Goal: Transaction & Acquisition: Purchase product/service

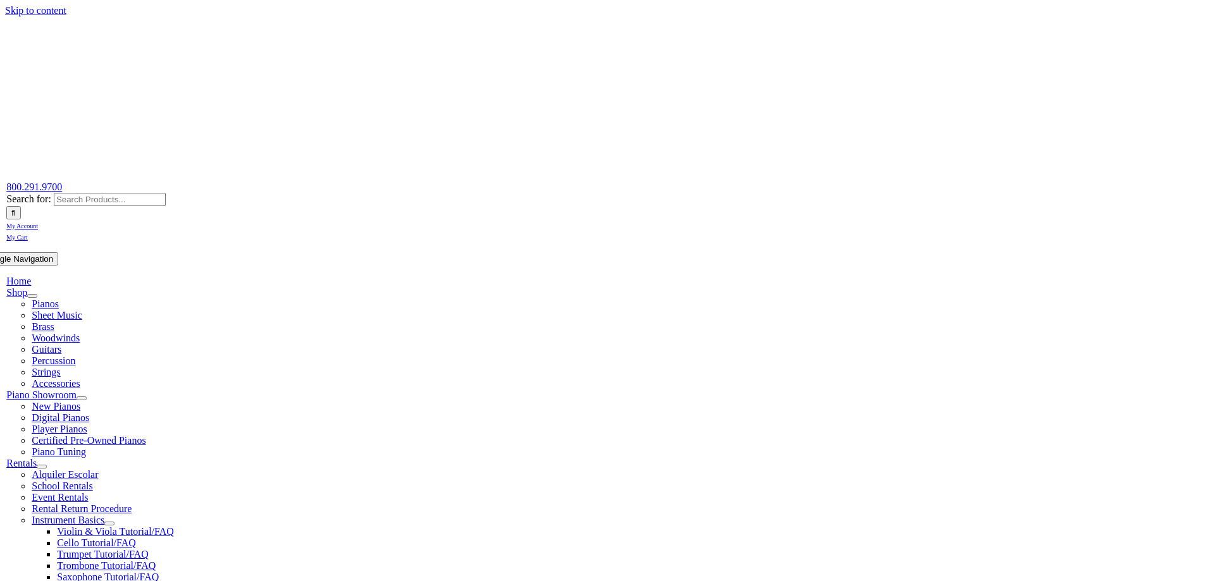
scroll to position [63, 0]
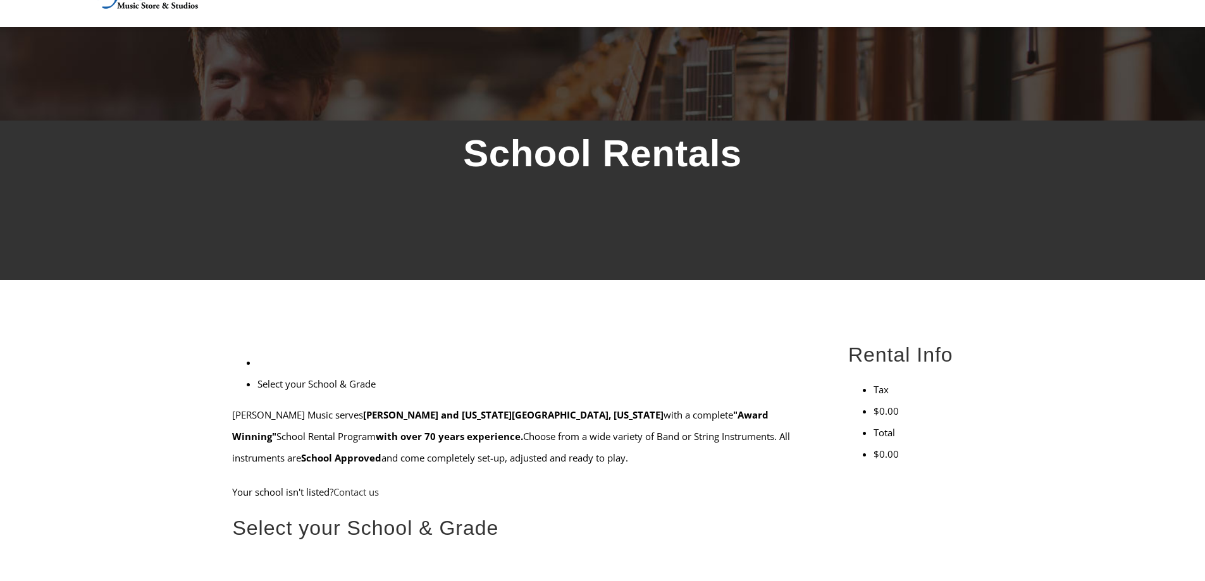
scroll to position [6, 0]
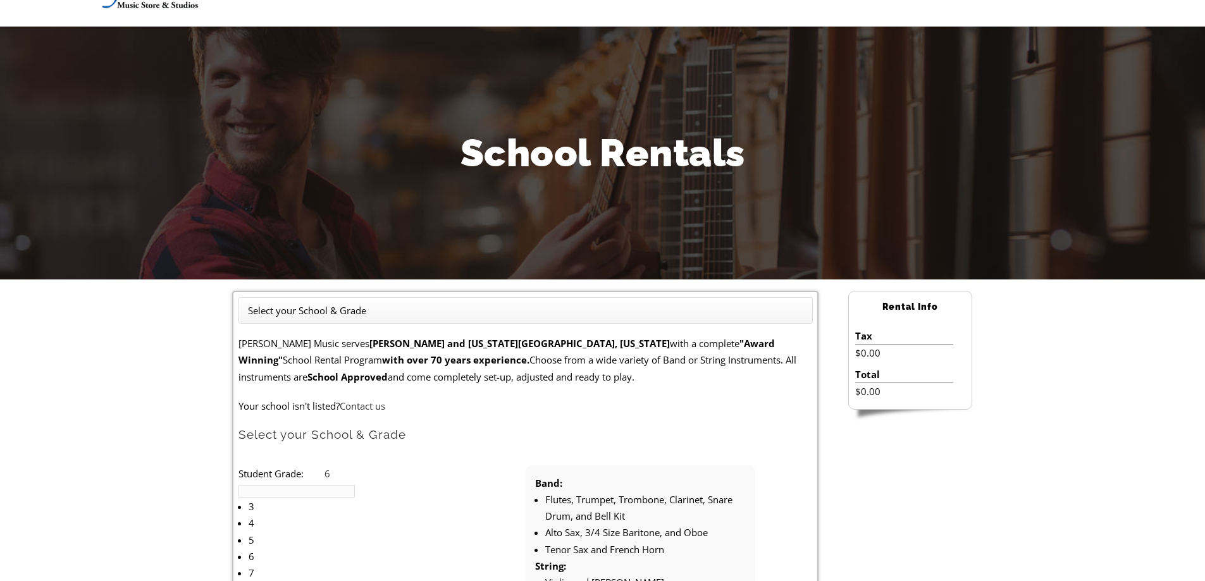
scroll to position [126, 0]
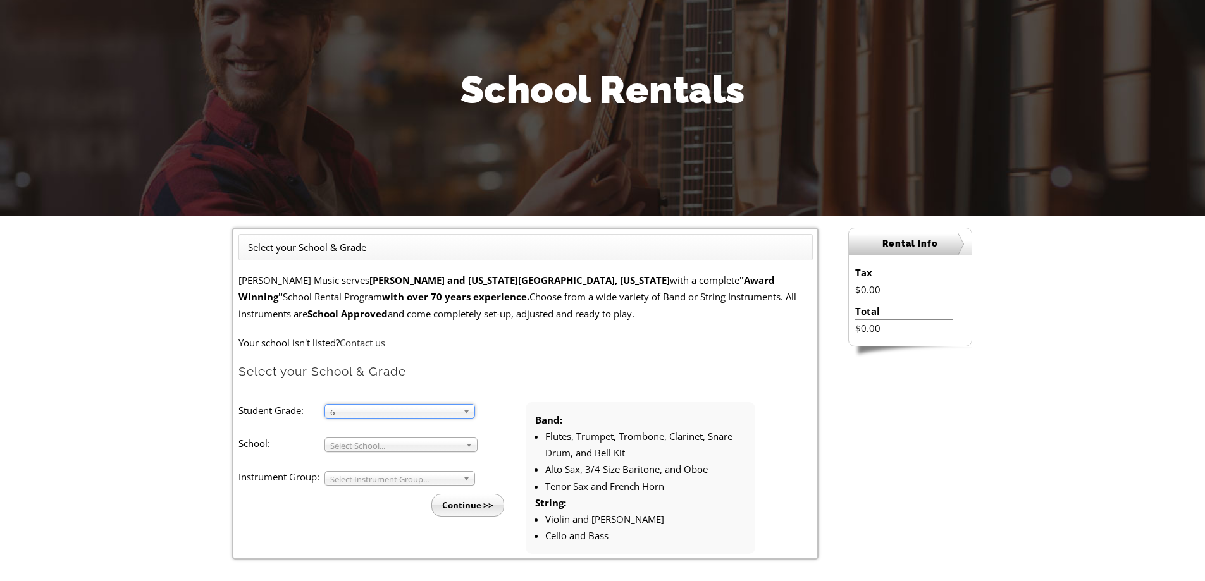
click at [431, 447] on span "Select School..." at bounding box center [395, 445] width 130 height 15
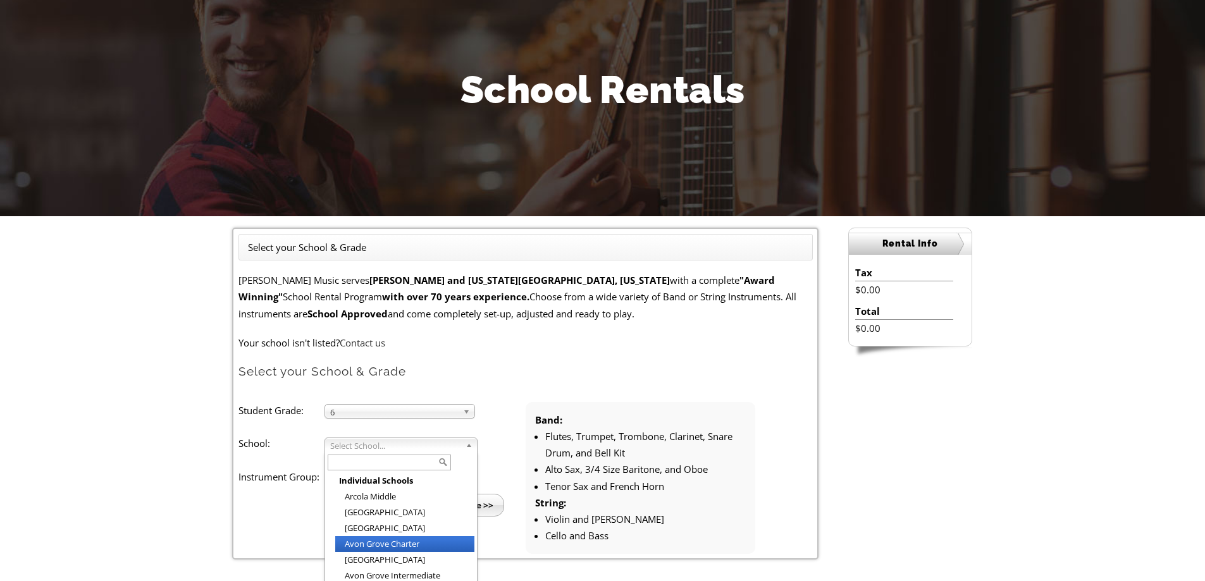
click at [421, 548] on li "Avon Grove Charter" at bounding box center [404, 544] width 139 height 16
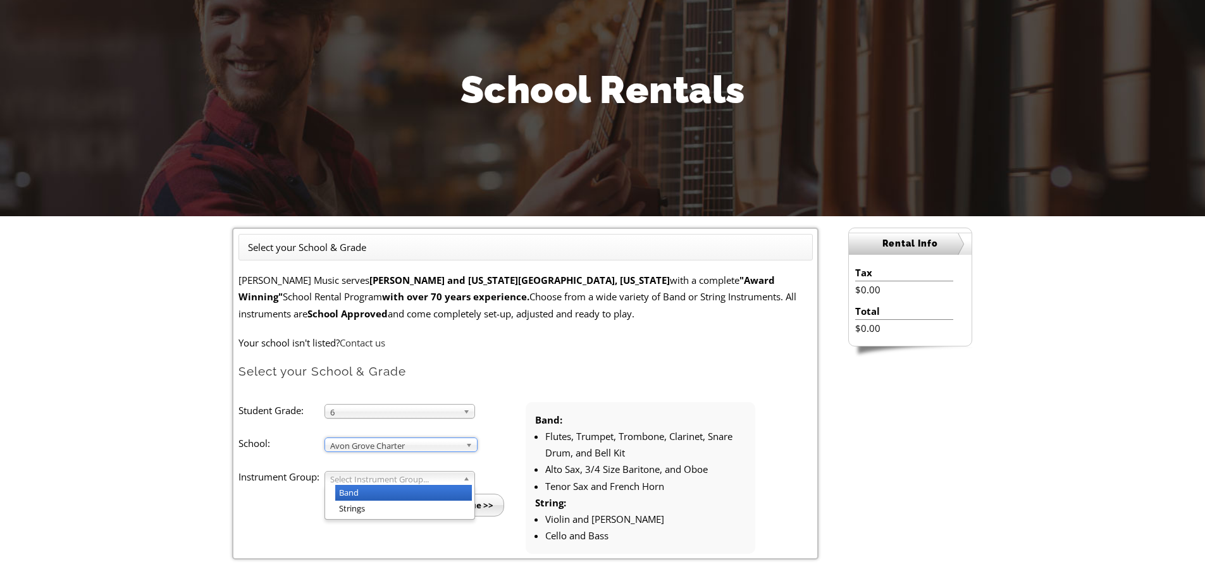
click at [428, 485] on div "Select Instrument Group... Band Strings" at bounding box center [399, 478] width 151 height 15
click at [416, 483] on span "Band" at bounding box center [394, 479] width 128 height 15
click at [400, 496] on li "Band" at bounding box center [403, 493] width 137 height 16
click at [454, 506] on input "Continue >>" at bounding box center [467, 505] width 73 height 23
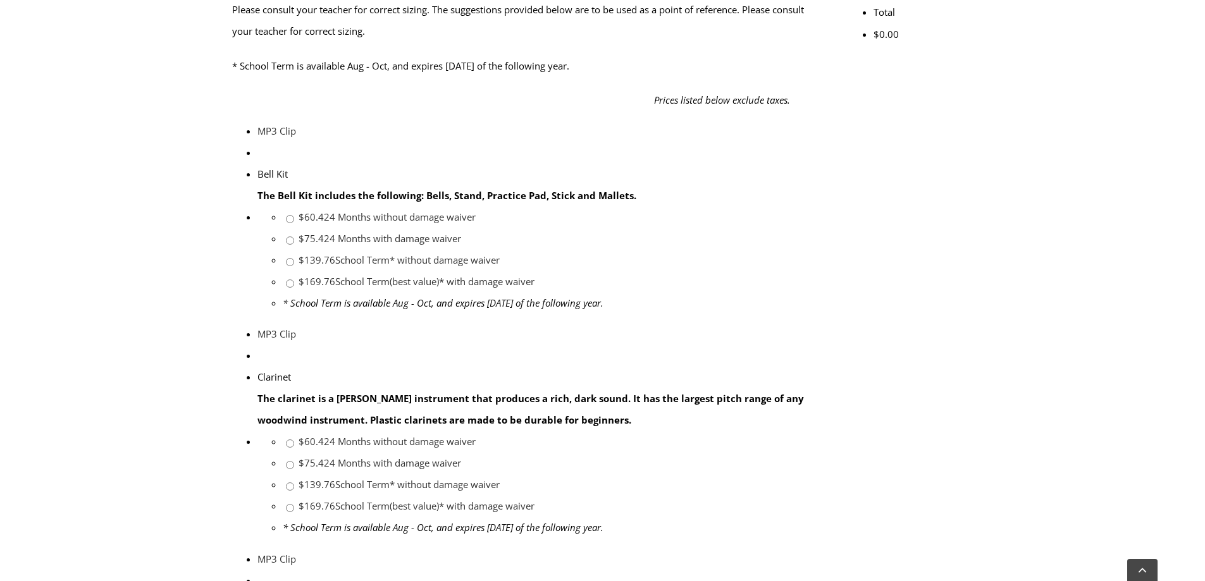
scroll to position [506, 0]
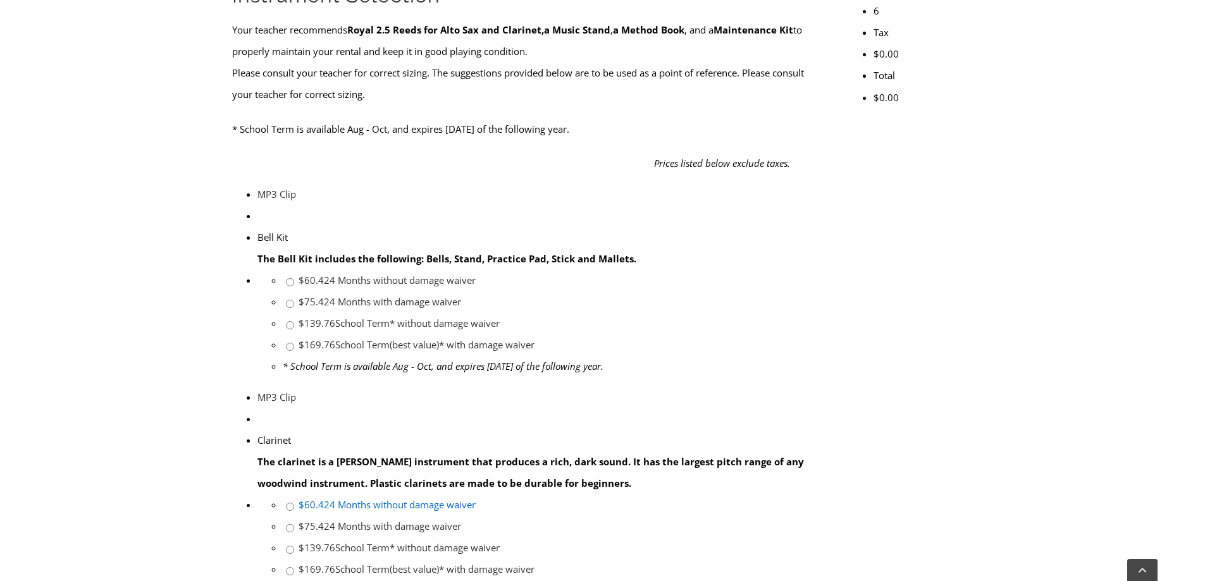
click at [476, 498] on link "$60.42 4 Months without damage waiver" at bounding box center [387, 504] width 177 height 13
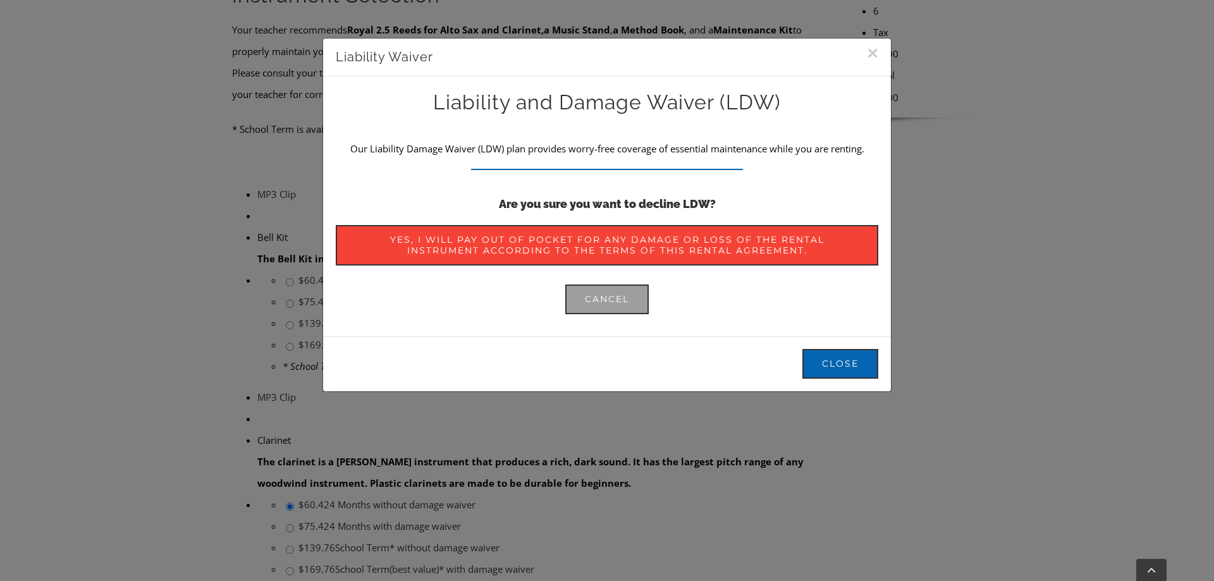
click at [868, 56] on button "×" at bounding box center [872, 53] width 11 height 19
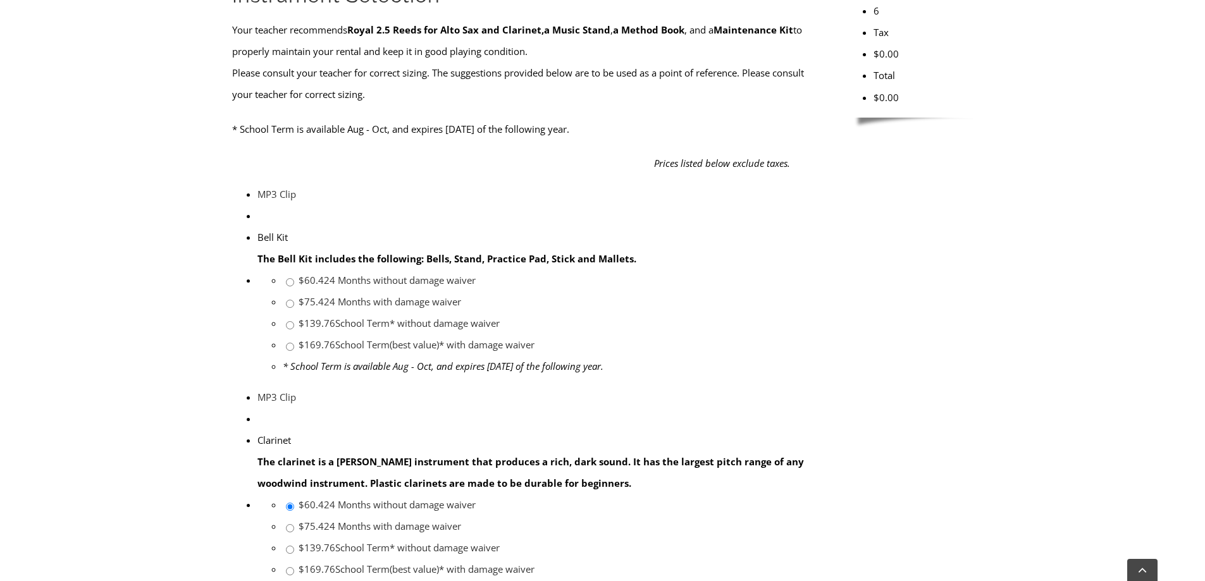
scroll to position [316, 0]
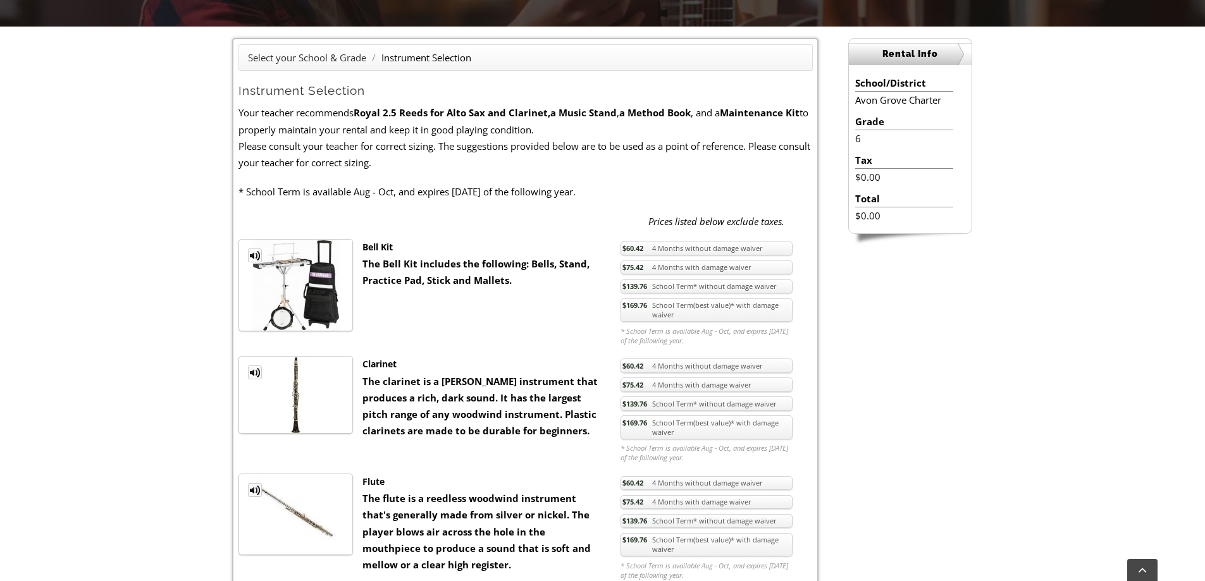
click at [628, 114] on strong "a Method Book" at bounding box center [654, 112] width 71 height 13
drag, startPoint x: 622, startPoint y: 113, endPoint x: 662, endPoint y: 113, distance: 39.8
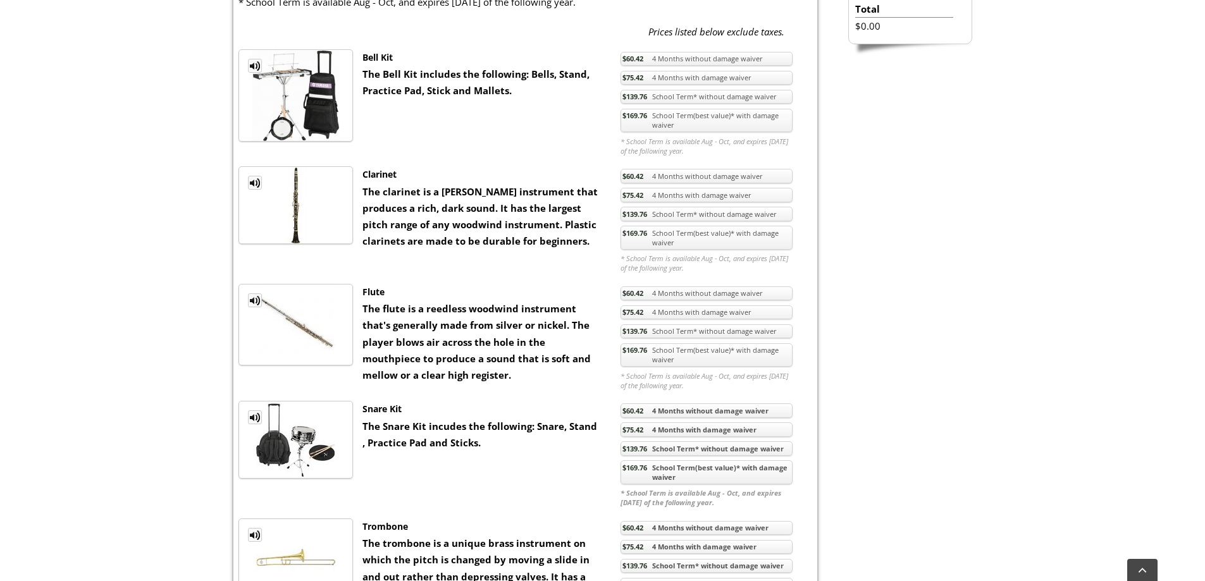
click at [332, 181] on img at bounding box center [295, 205] width 79 height 77
click at [669, 240] on link "$169.76 School Term(best value)* with damage waiver" at bounding box center [706, 238] width 172 height 24
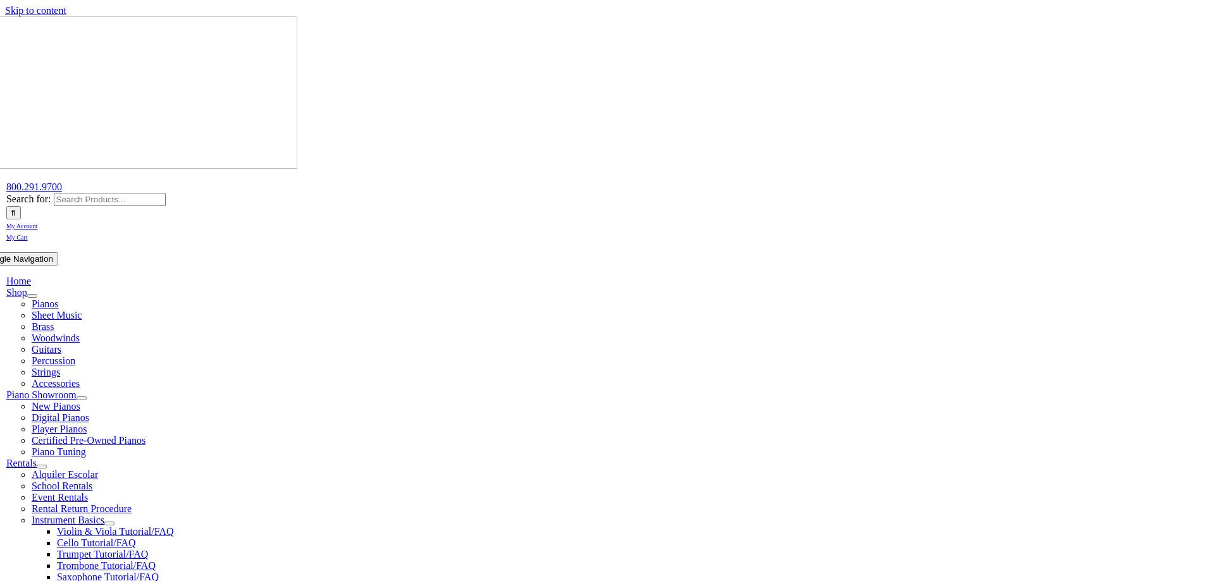
scroll to position [190, 0]
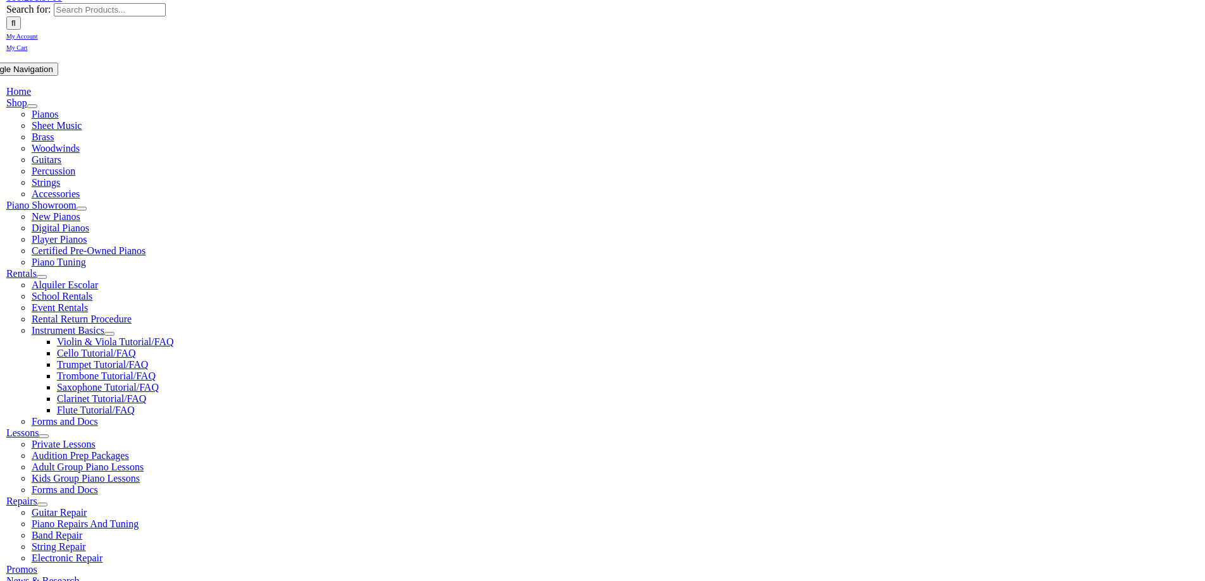
drag, startPoint x: 488, startPoint y: 313, endPoint x: 228, endPoint y: 311, distance: 259.3
copy li "Essential Elements Band 2025 – Bb Clarinet Book 2"
